Goal: Information Seeking & Learning: Check status

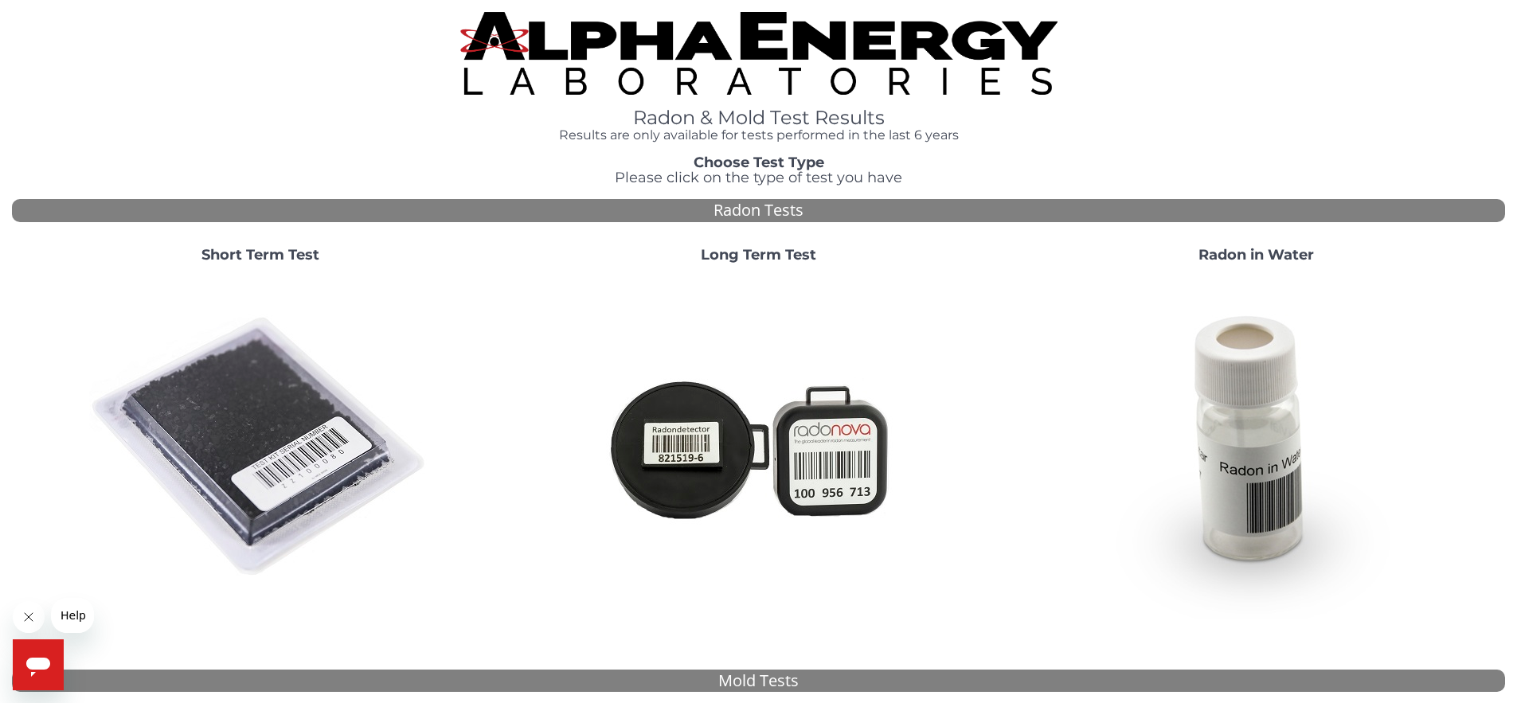
click at [256, 258] on strong "Short Term Test" at bounding box center [260, 255] width 118 height 18
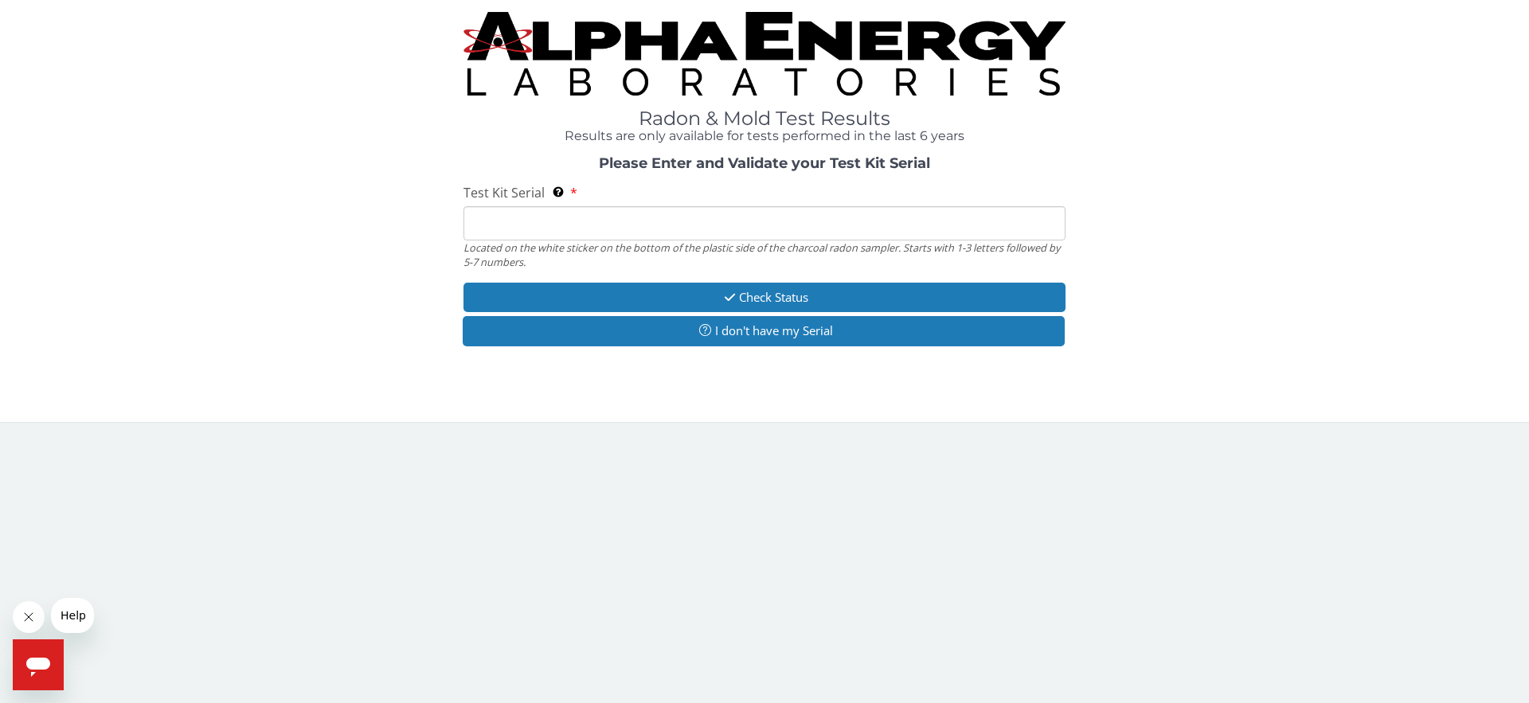
click at [631, 221] on input "Test Kit Serial Located on the white sticker on the bottom of the plastic side …" at bounding box center [764, 223] width 602 height 34
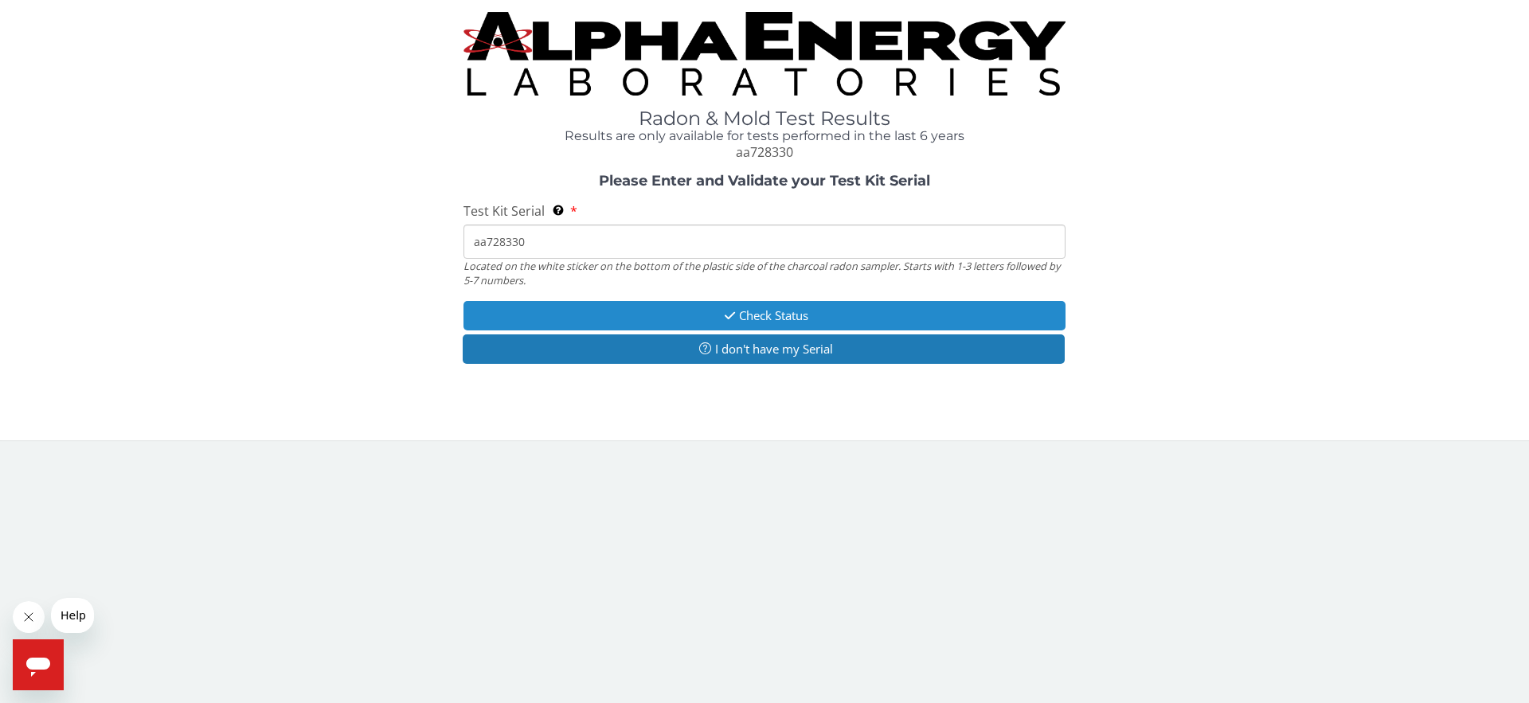
type input "aa728330"
click at [774, 313] on button "Check Status" at bounding box center [764, 315] width 602 height 29
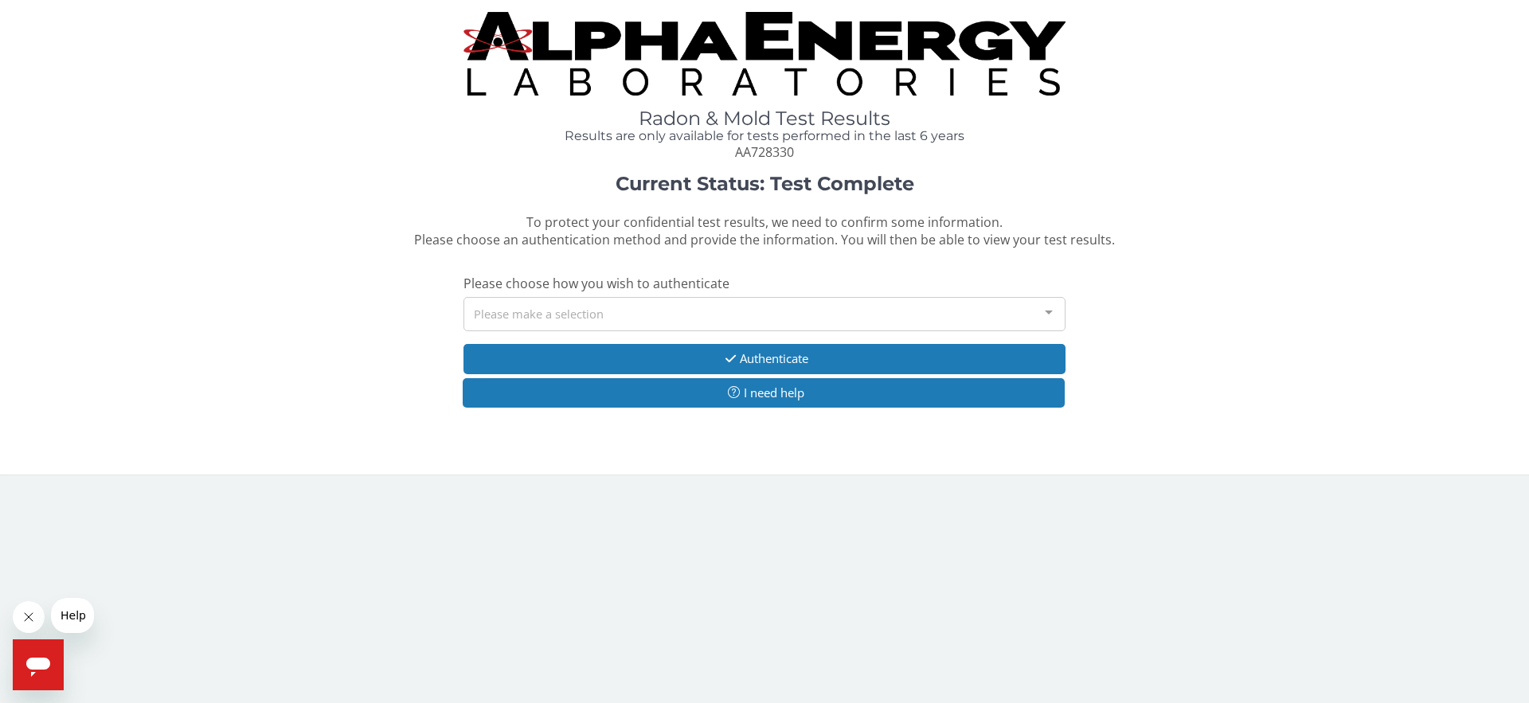
click at [770, 314] on div "Please make a selection" at bounding box center [764, 314] width 602 height 34
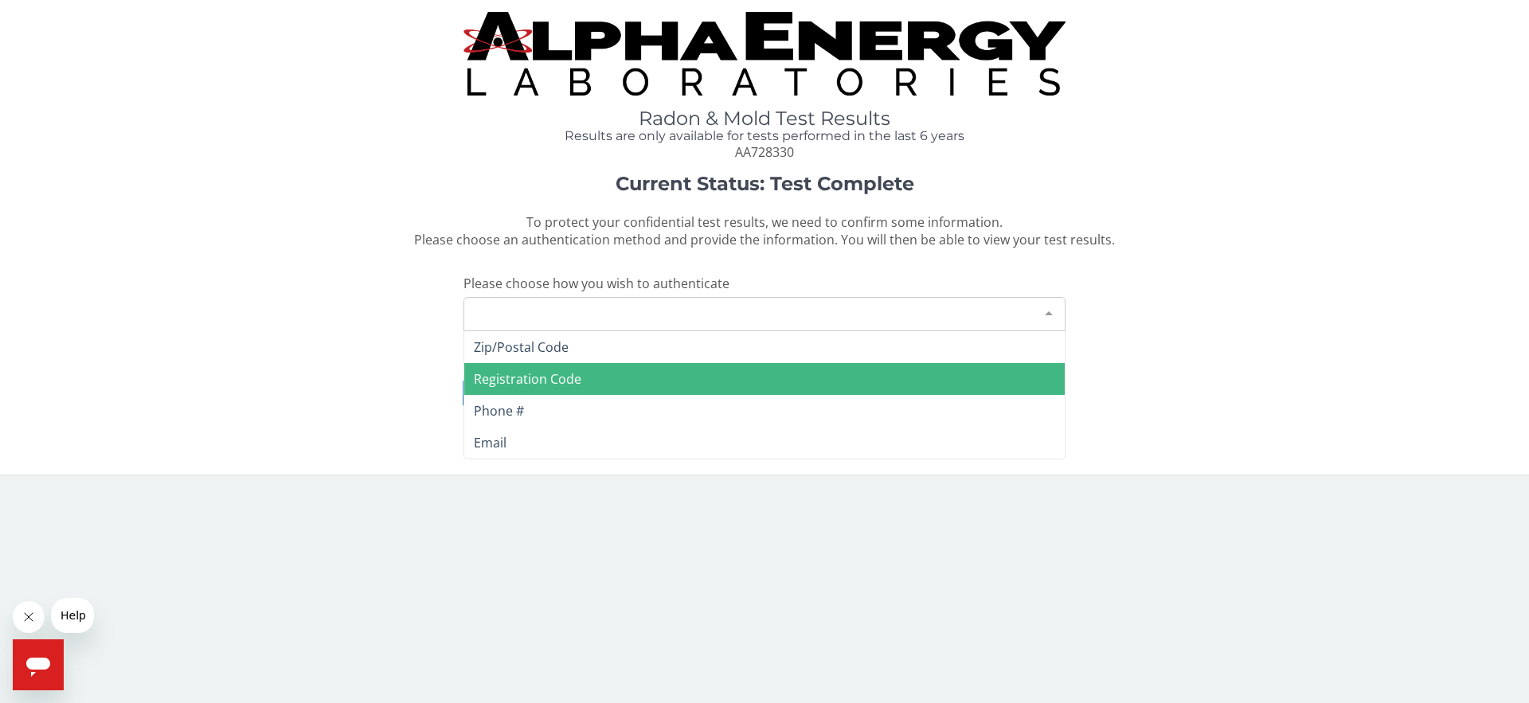
click at [599, 391] on span "Registration Code" at bounding box center [764, 379] width 600 height 32
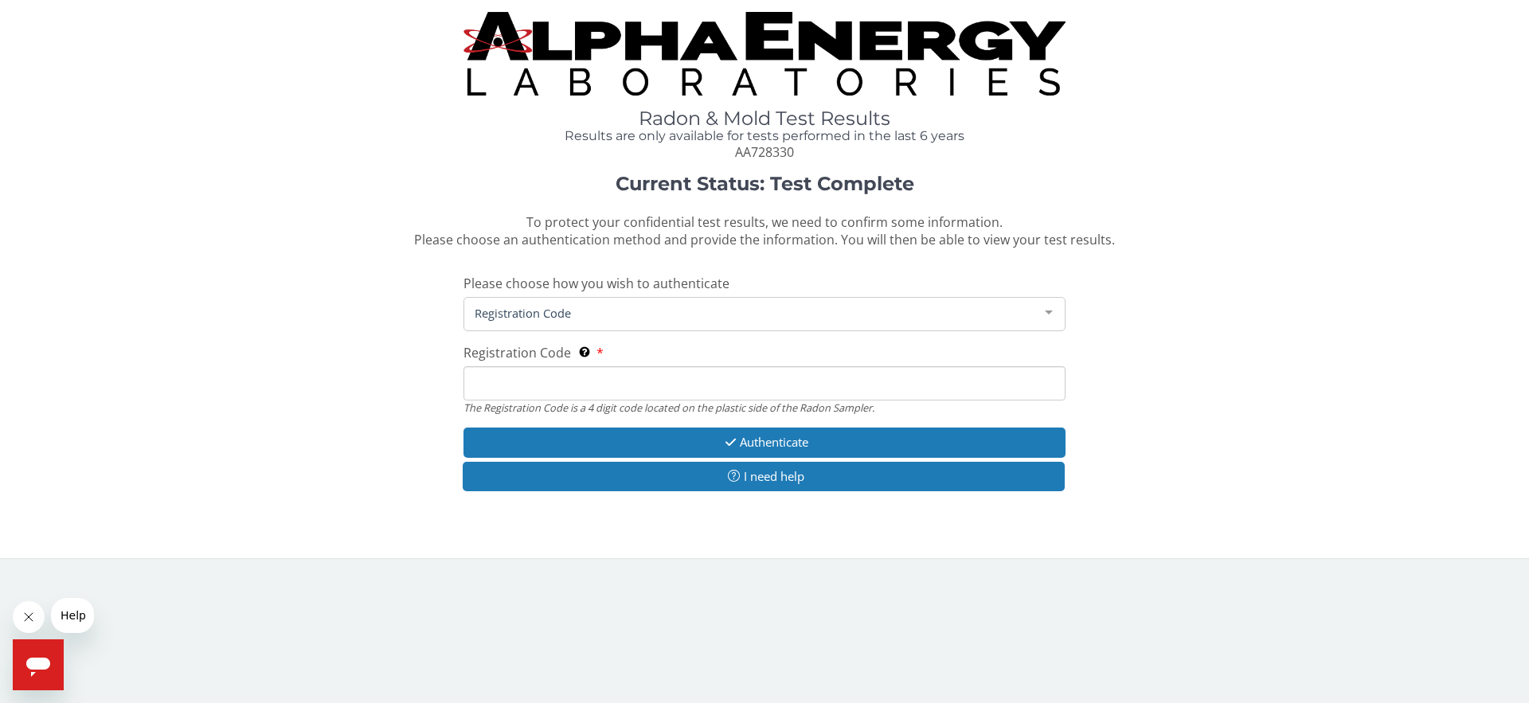
click at [592, 380] on input "Registration Code The Registration Code is a 4 digit code located on the plasti…" at bounding box center [764, 383] width 602 height 34
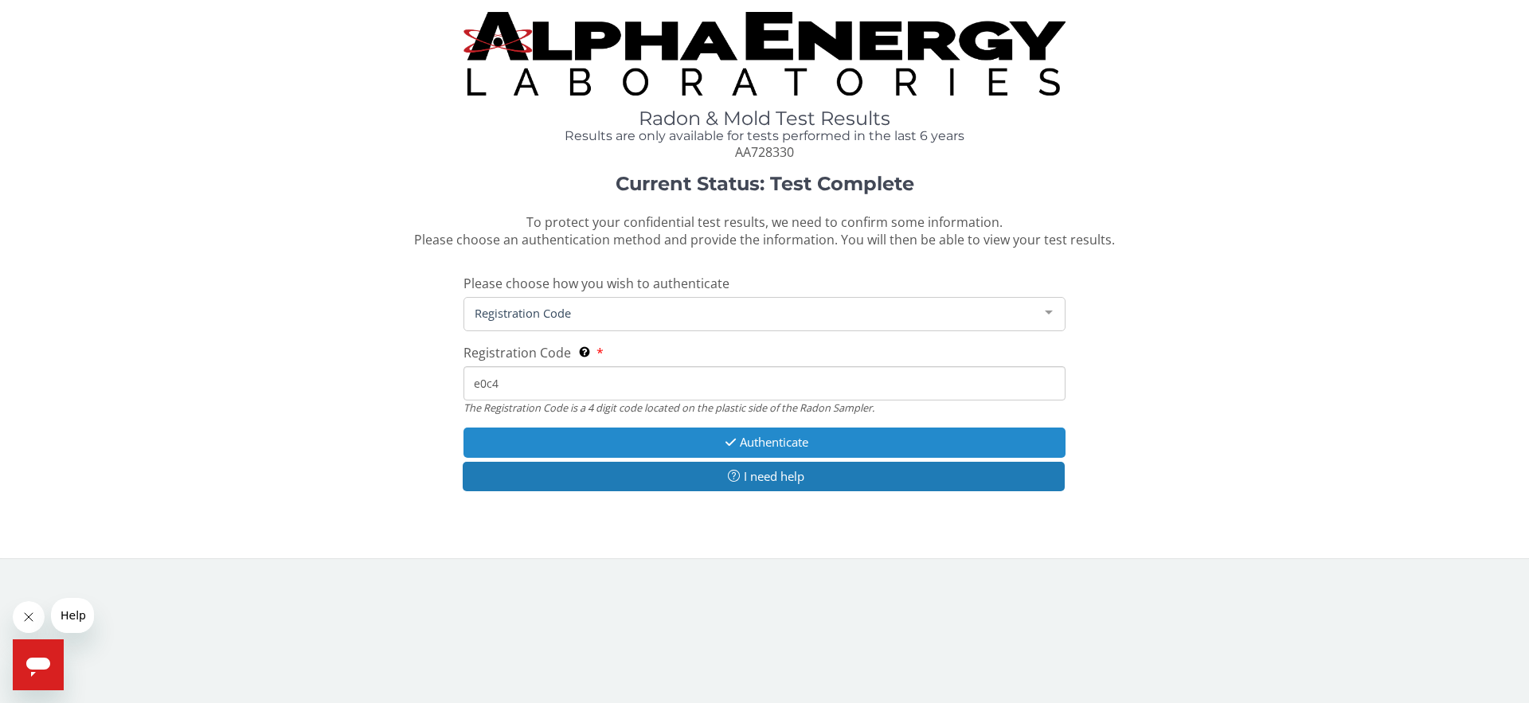
type input "e0c4"
click at [771, 444] on button "Authenticate" at bounding box center [764, 442] width 602 height 29
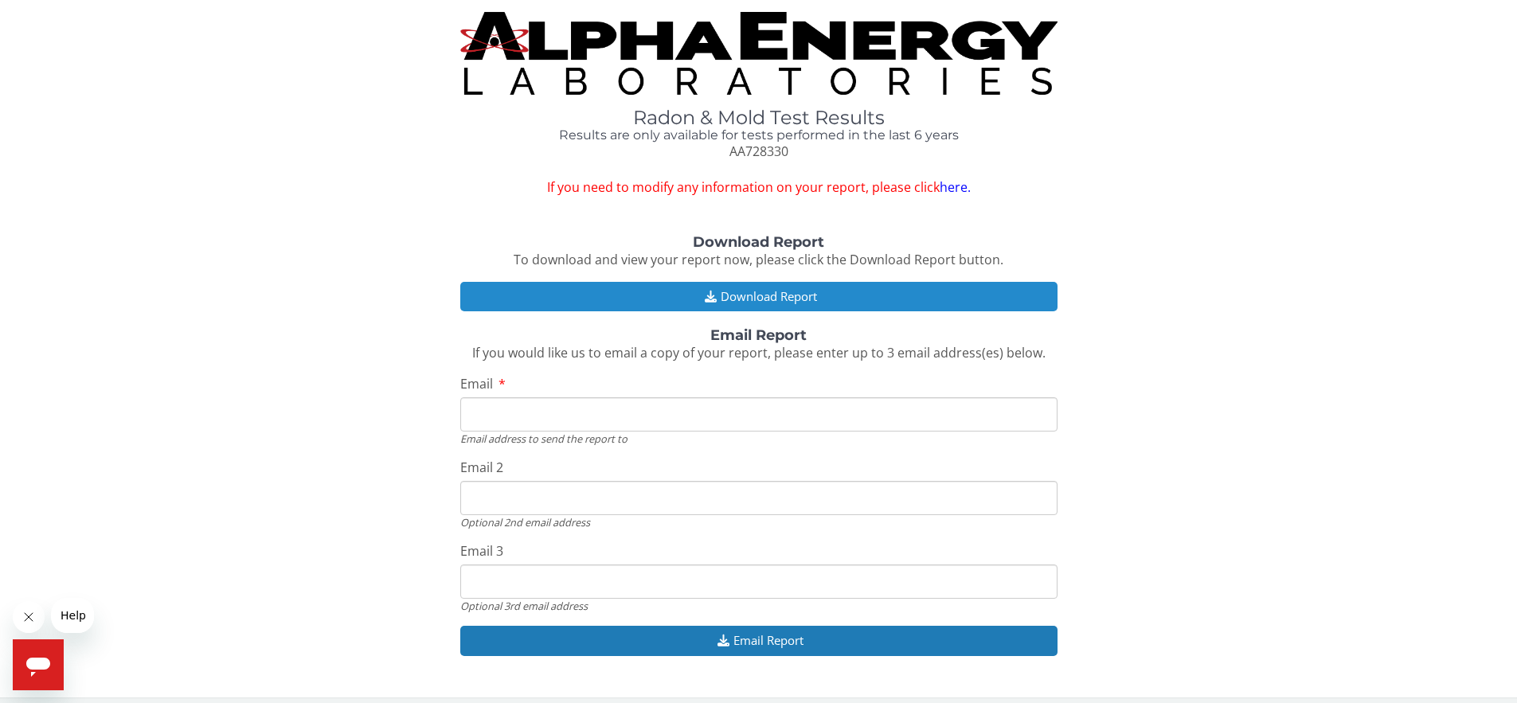
click at [836, 293] on button "Download Report" at bounding box center [758, 296] width 597 height 29
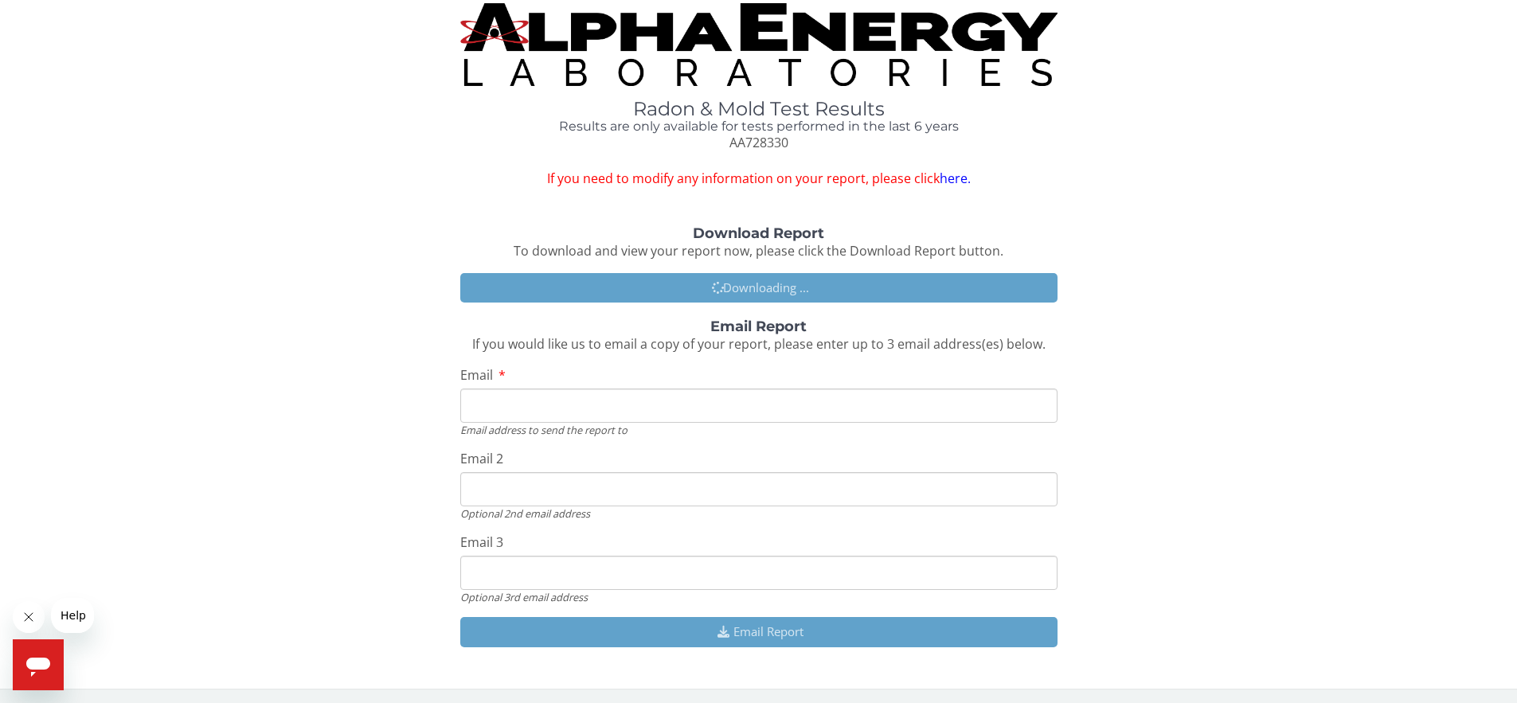
scroll to position [10, 0]
